Goal: Go to known website: Access a specific website the user already knows

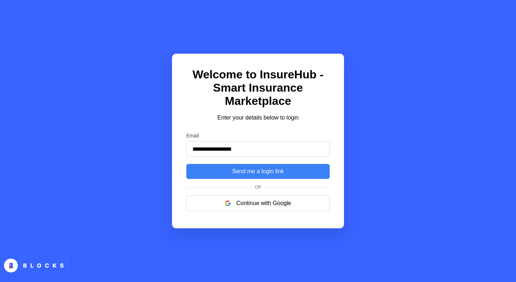
type input "**********"
click at [186, 164] on button "Send me a login link" at bounding box center [257, 171] width 143 height 15
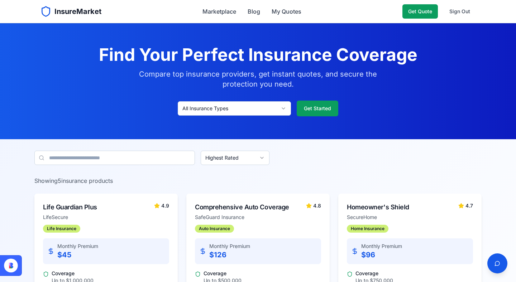
click at [483, 14] on div "InsureMarket Marketplace Blog My Quotes Get Quote Sign Out" at bounding box center [258, 11] width 458 height 23
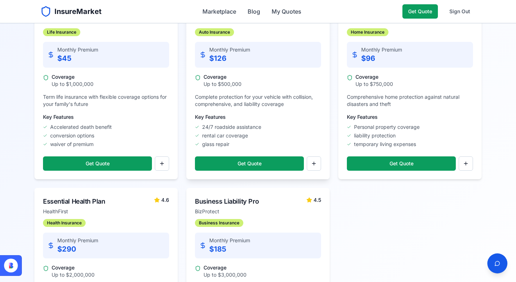
scroll to position [198, 0]
